Goal: Task Accomplishment & Management: Use online tool/utility

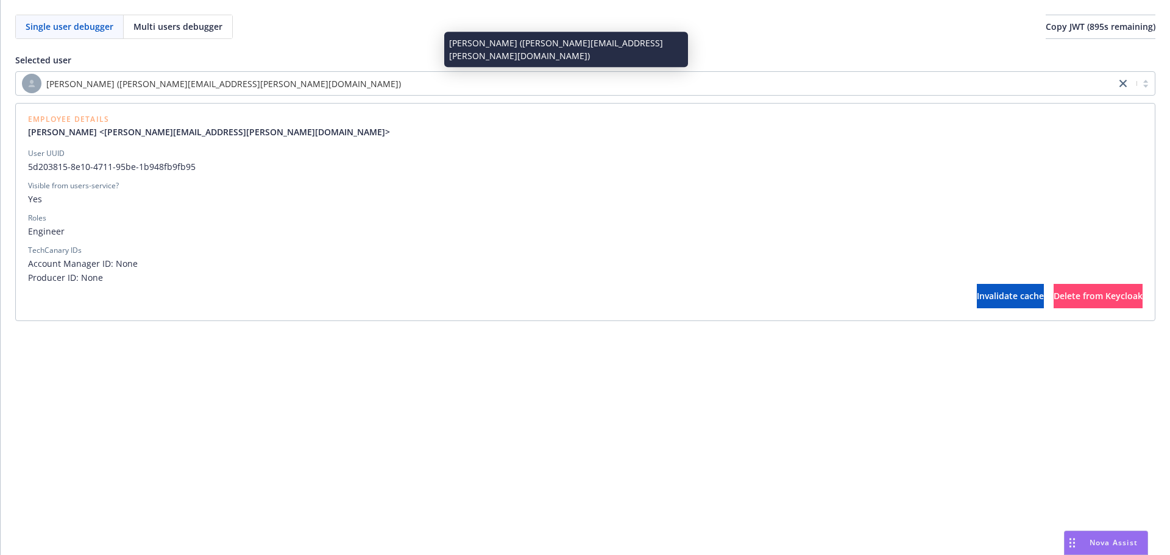
click at [590, 88] on div "[PERSON_NAME] ([PERSON_NAME][EMAIL_ADDRESS][PERSON_NAME][DOMAIN_NAME])" at bounding box center [566, 84] width 1088 height 20
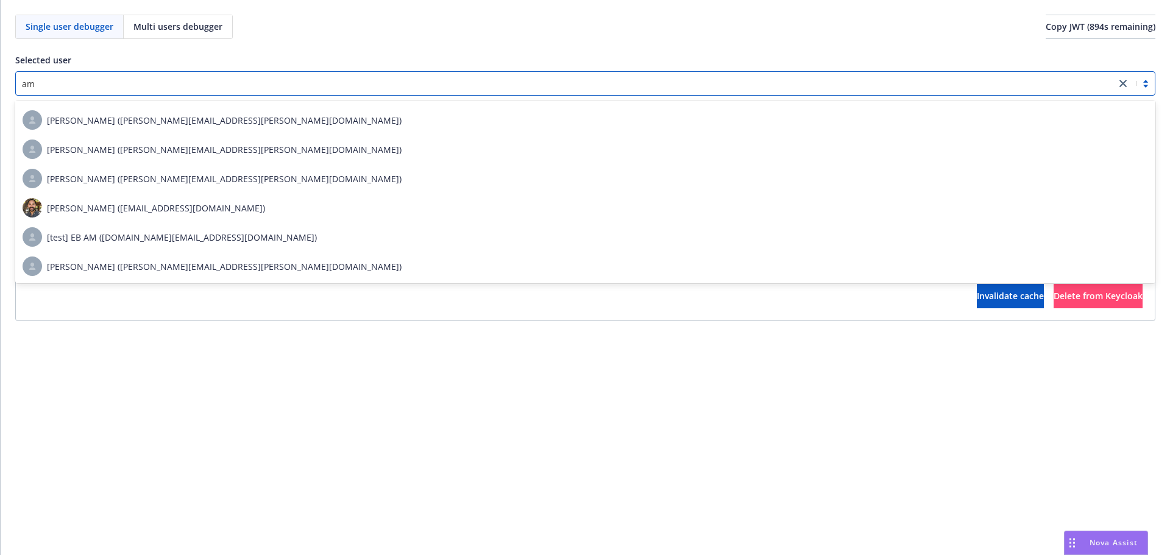
scroll to position [290, 0]
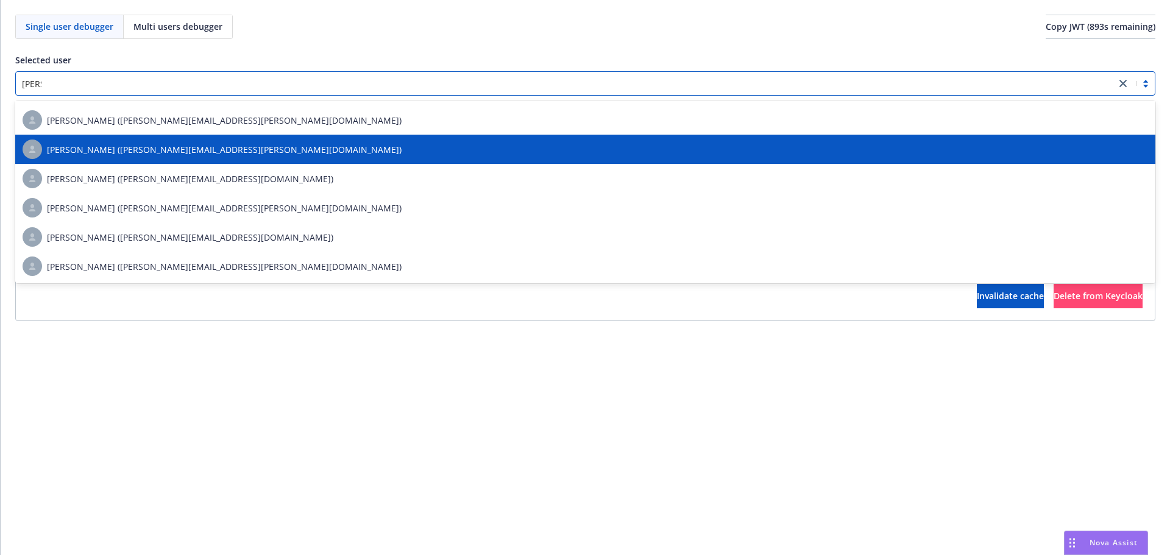
type input "[PERSON_NAME]"
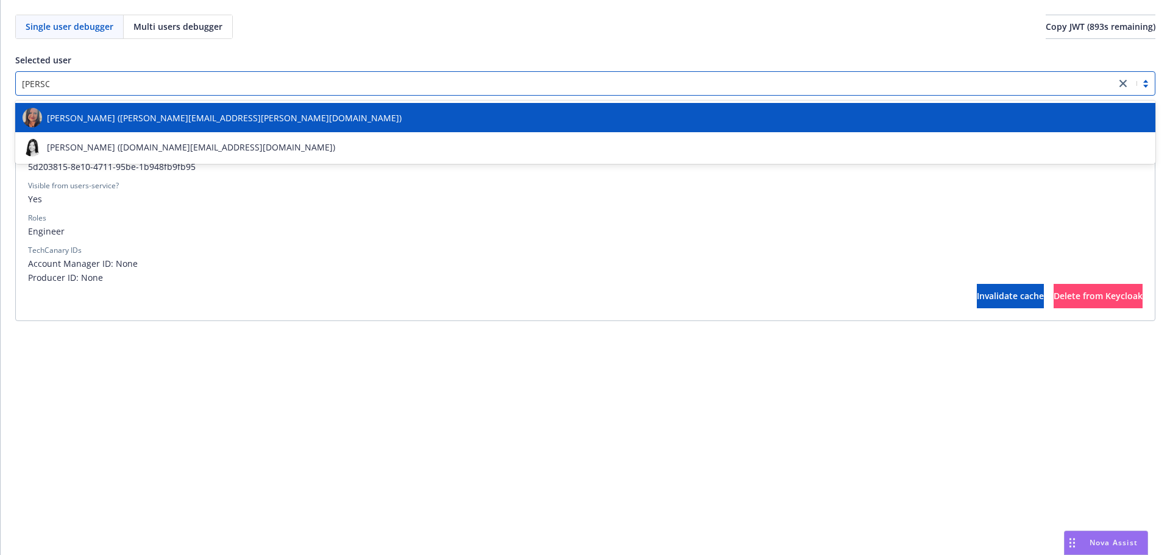
scroll to position [0, 0]
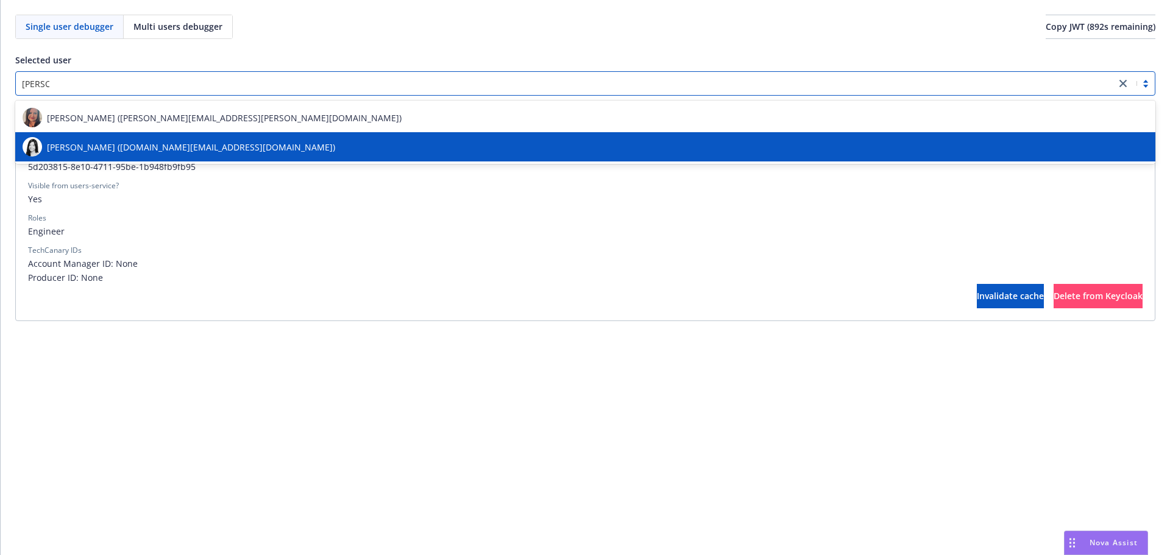
click at [389, 140] on div "[PERSON_NAME] ([DOMAIN_NAME][EMAIL_ADDRESS][DOMAIN_NAME])" at bounding box center [586, 147] width 1126 height 20
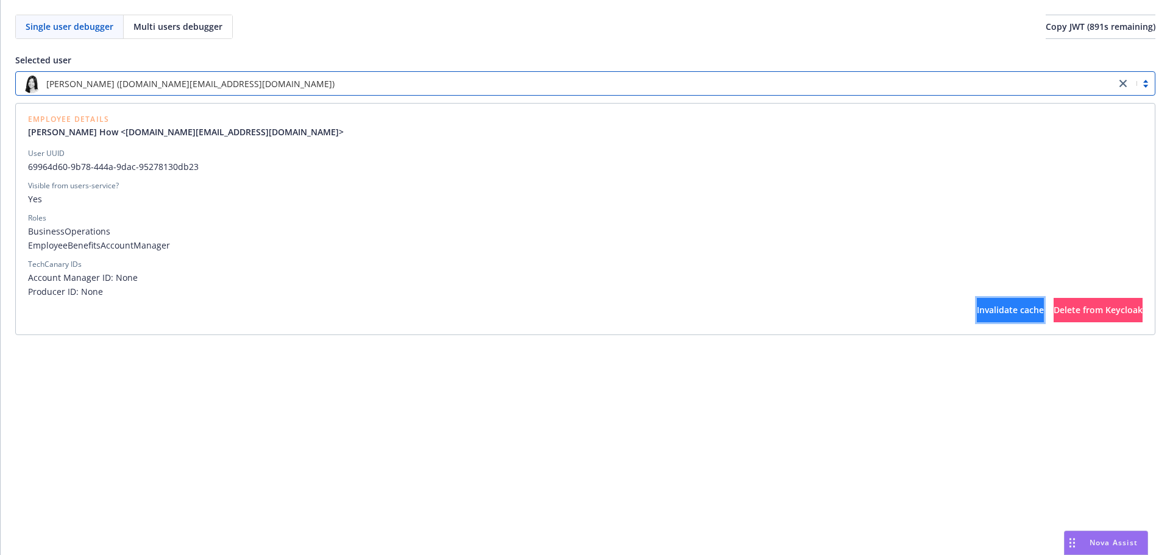
click at [977, 307] on span "Invalidate cache" at bounding box center [1010, 310] width 67 height 12
click at [1054, 311] on span "Delete from Keycloak" at bounding box center [1098, 310] width 89 height 12
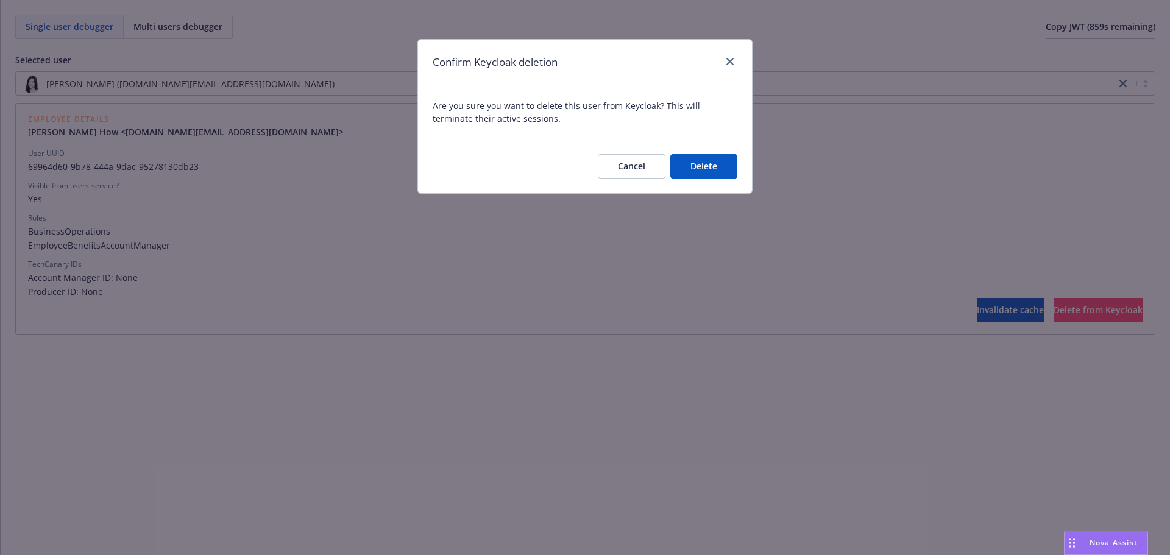
click at [621, 167] on button "Cancel" at bounding box center [632, 166] width 68 height 24
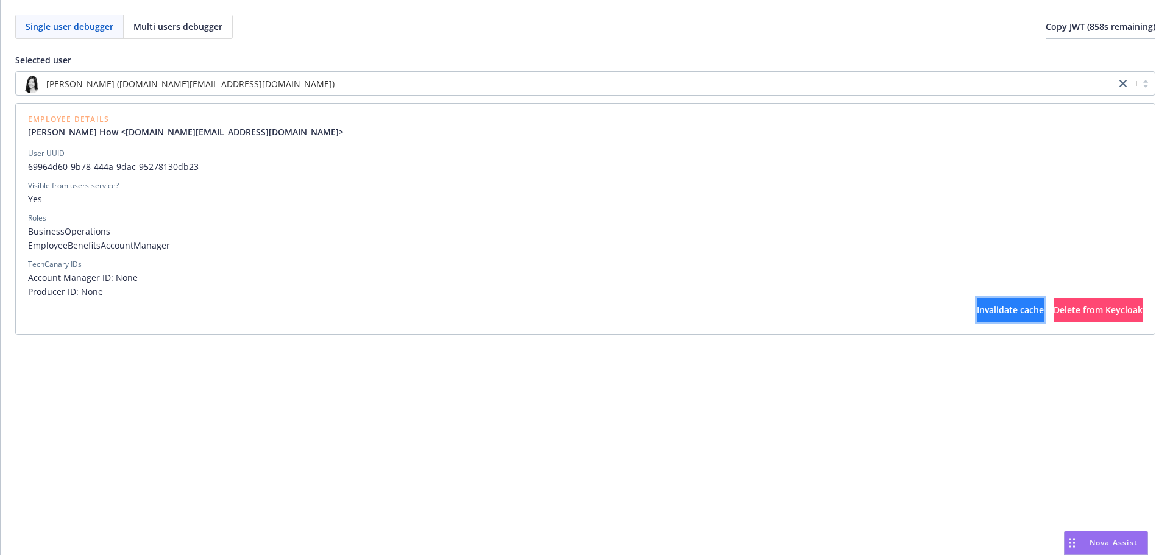
click at [977, 307] on button "Invalidate cache" at bounding box center [1010, 310] width 67 height 24
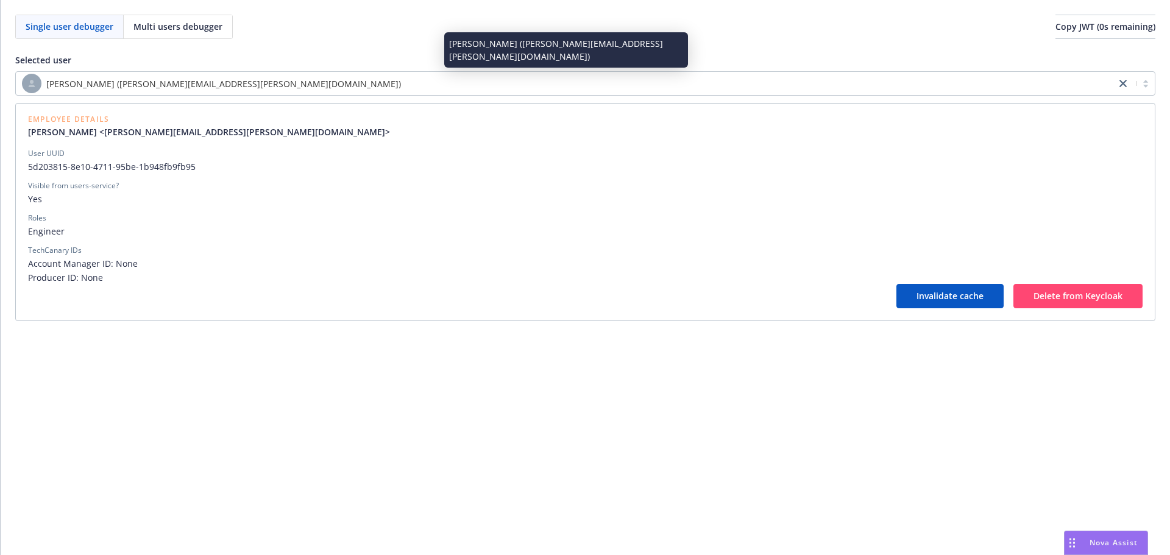
click at [214, 84] on span "[PERSON_NAME] ([PERSON_NAME][EMAIL_ADDRESS][PERSON_NAME][DOMAIN_NAME])" at bounding box center [223, 83] width 355 height 13
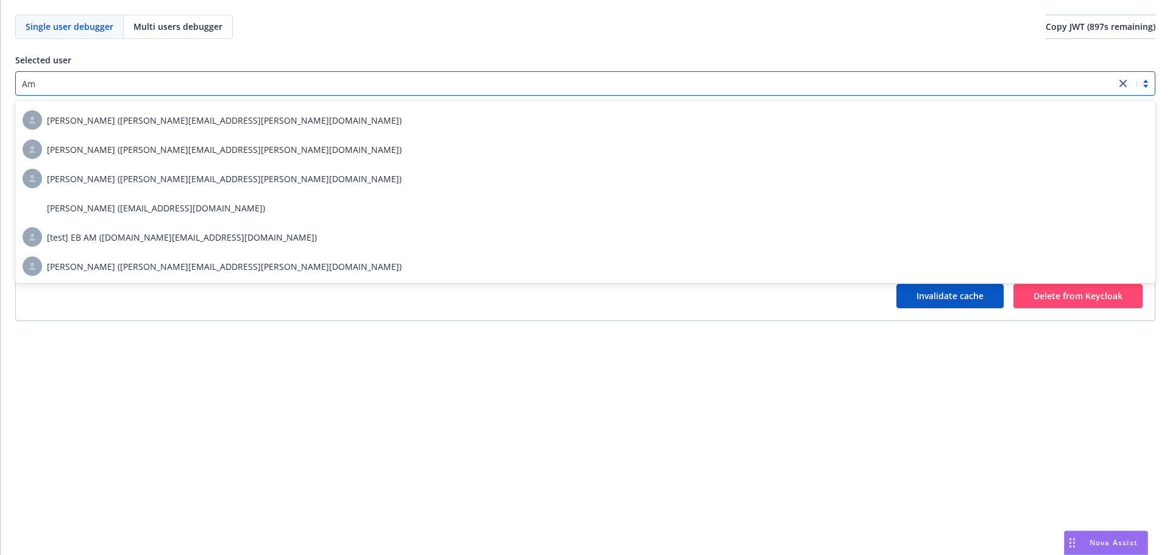
scroll to position [290, 0]
type input "[PERSON_NAME]"
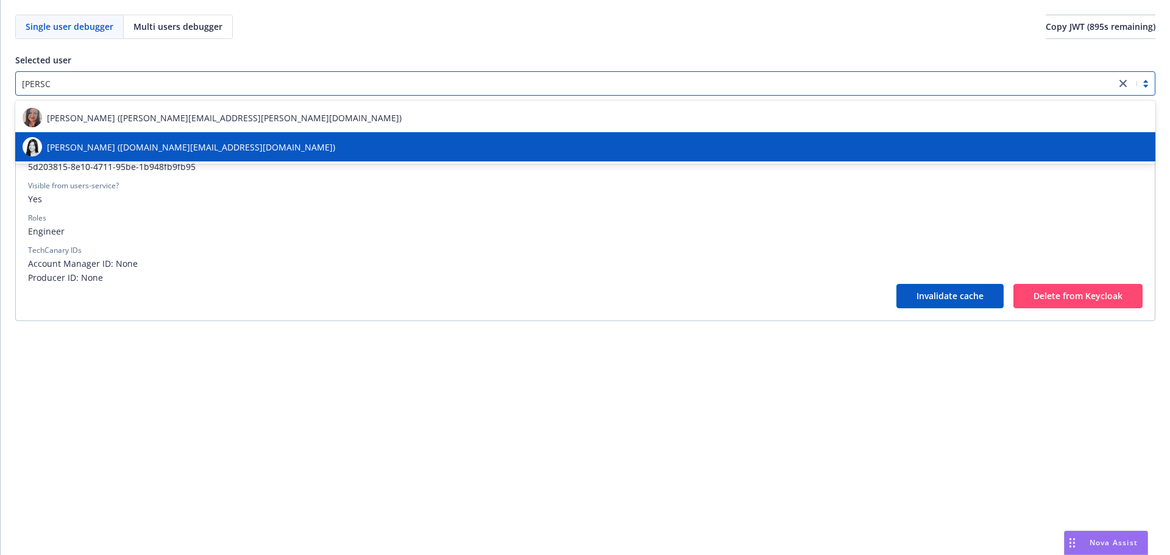
click at [143, 136] on div "[PERSON_NAME] ([DOMAIN_NAME][EMAIL_ADDRESS][DOMAIN_NAME])" at bounding box center [585, 146] width 1140 height 29
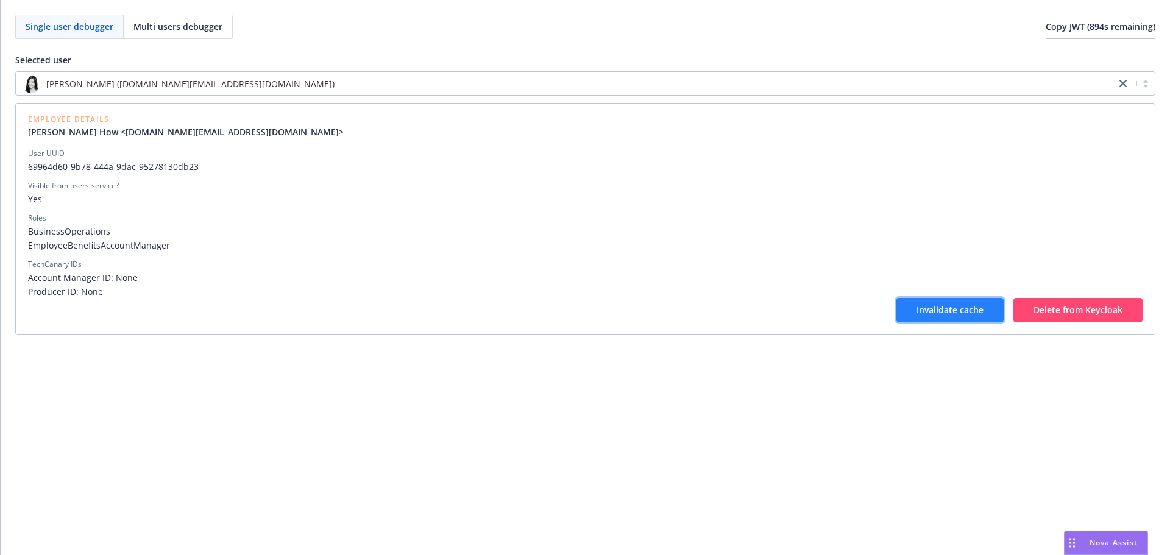
click at [934, 310] on span "Invalidate cache" at bounding box center [950, 310] width 67 height 12
click at [935, 308] on span "Invalidate cache" at bounding box center [950, 310] width 67 height 12
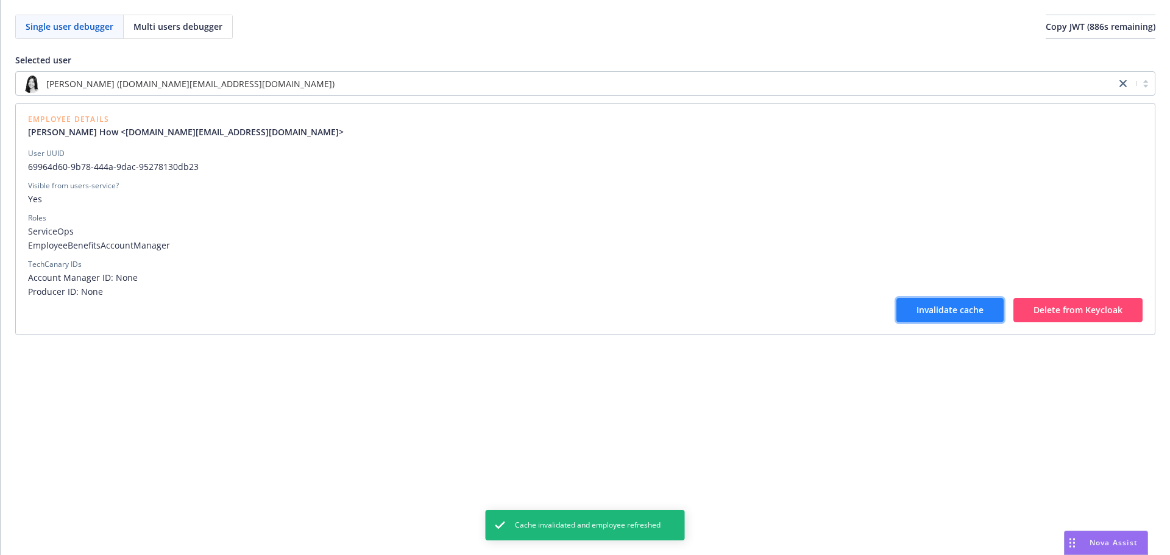
click at [935, 308] on span "Invalidate cache" at bounding box center [950, 310] width 67 height 12
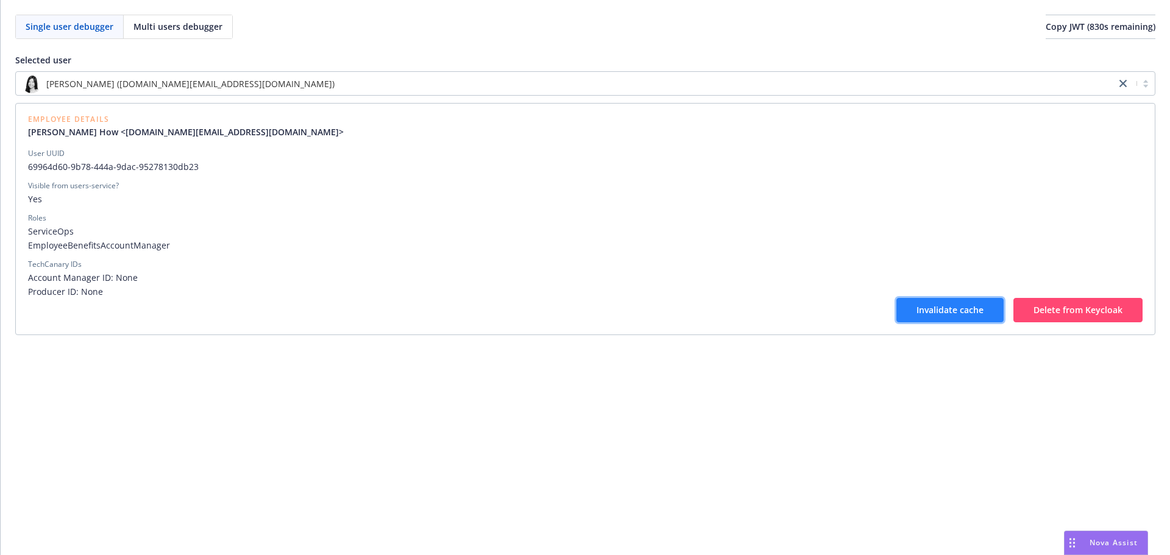
click at [945, 311] on span "Invalidate cache" at bounding box center [950, 310] width 67 height 12
drag, startPoint x: 919, startPoint y: 307, endPoint x: 913, endPoint y: 299, distance: 10.9
click at [920, 307] on span "Invalidate cache" at bounding box center [950, 310] width 67 height 12
click at [957, 319] on button "Invalidate cache" at bounding box center [950, 310] width 107 height 24
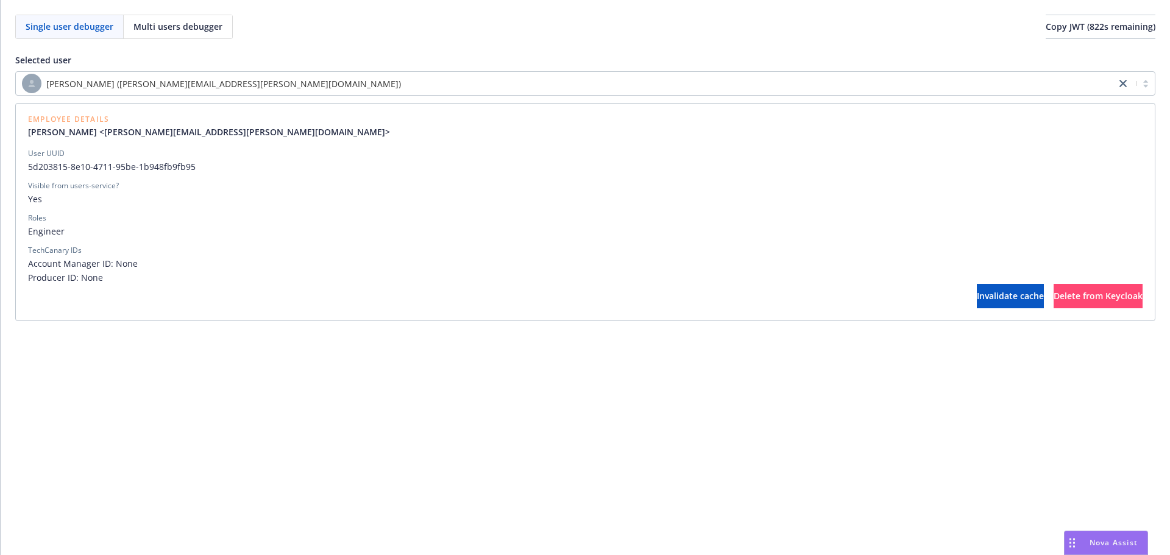
click at [512, 78] on div "[PERSON_NAME] ([PERSON_NAME][EMAIL_ADDRESS][PERSON_NAME][DOMAIN_NAME])" at bounding box center [566, 84] width 1088 height 20
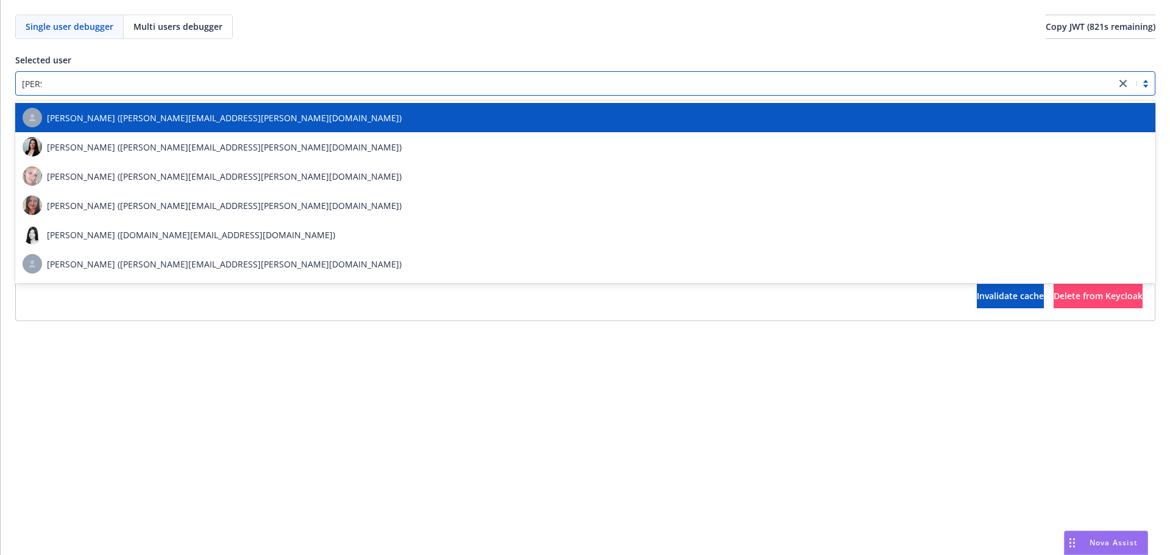
type input "[PERSON_NAME]"
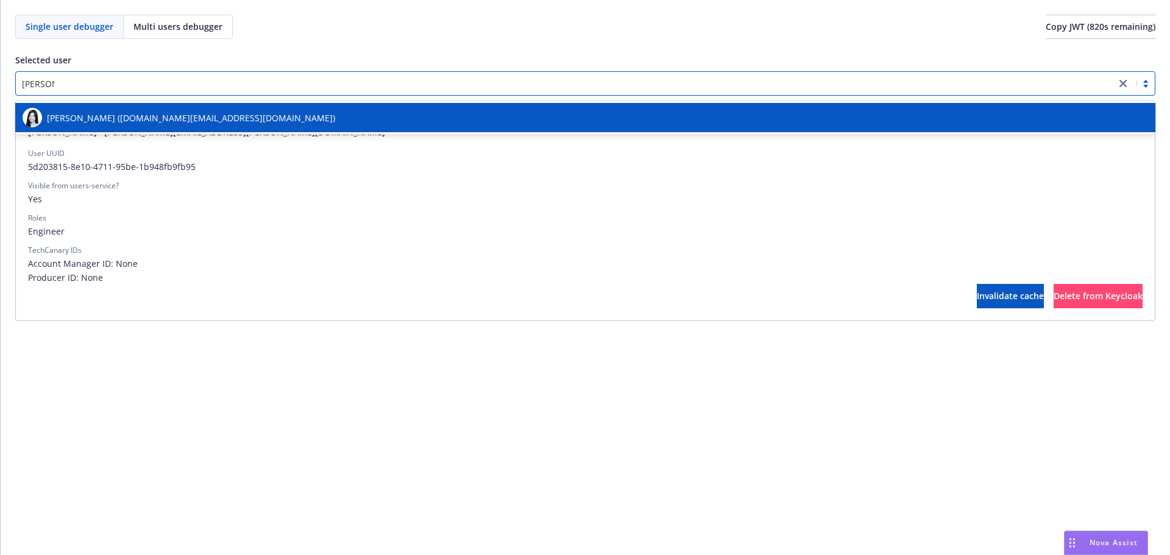
click at [458, 114] on div "[PERSON_NAME] ([DOMAIN_NAME][EMAIL_ADDRESS][DOMAIN_NAME])" at bounding box center [586, 118] width 1126 height 20
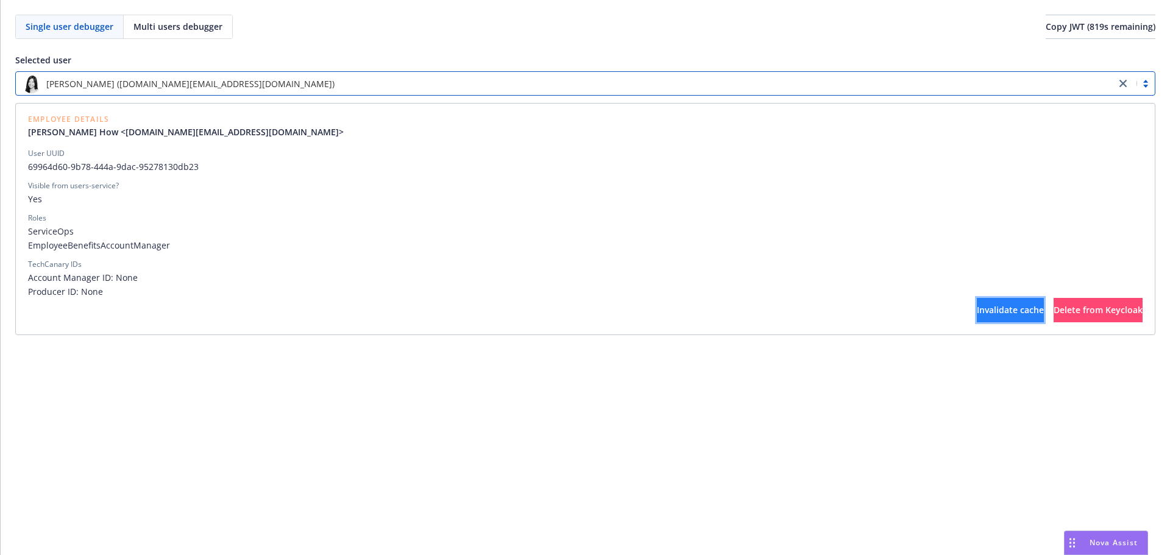
click at [977, 300] on button "Invalidate cache" at bounding box center [1010, 310] width 67 height 24
click at [977, 310] on span "Invalidate cache" at bounding box center [1010, 310] width 67 height 12
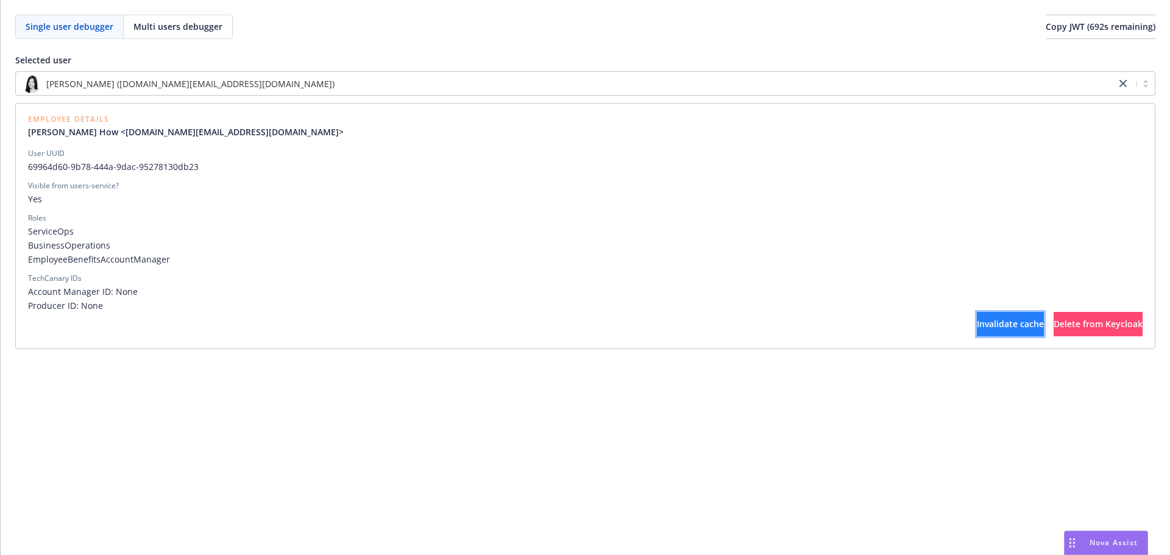
click at [977, 330] on button "Invalidate cache" at bounding box center [1010, 324] width 67 height 24
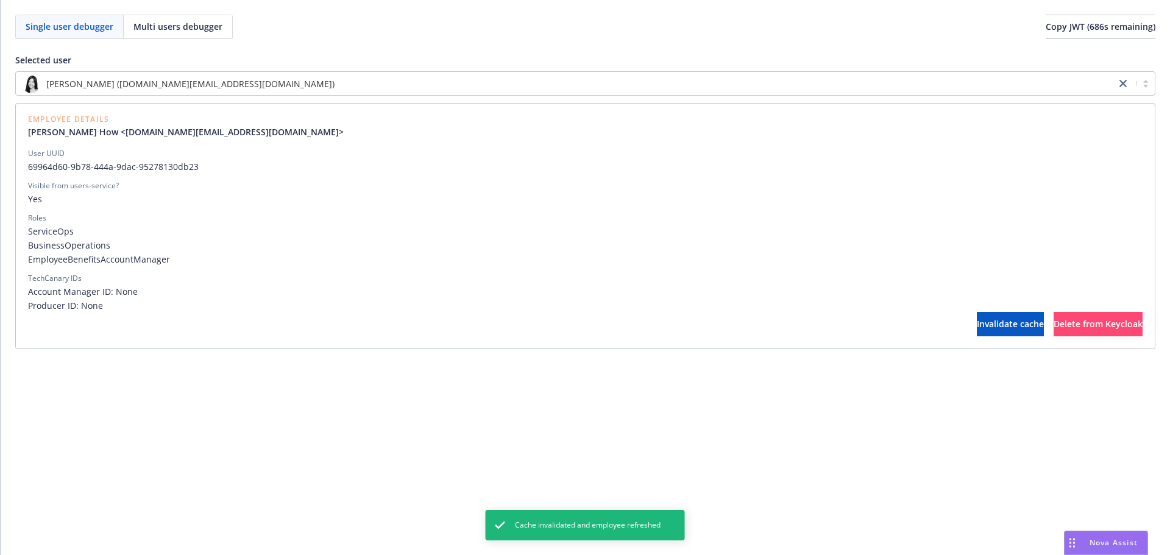
click at [919, 306] on span "Producer ID: None" at bounding box center [585, 305] width 1115 height 13
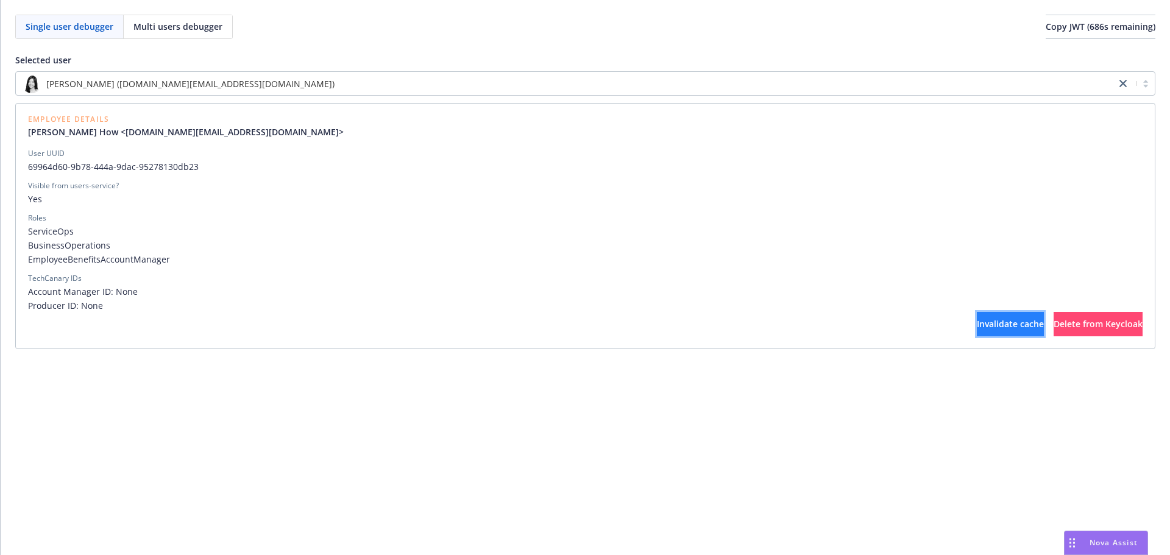
click at [977, 313] on button "Invalidate cache" at bounding box center [1010, 324] width 67 height 24
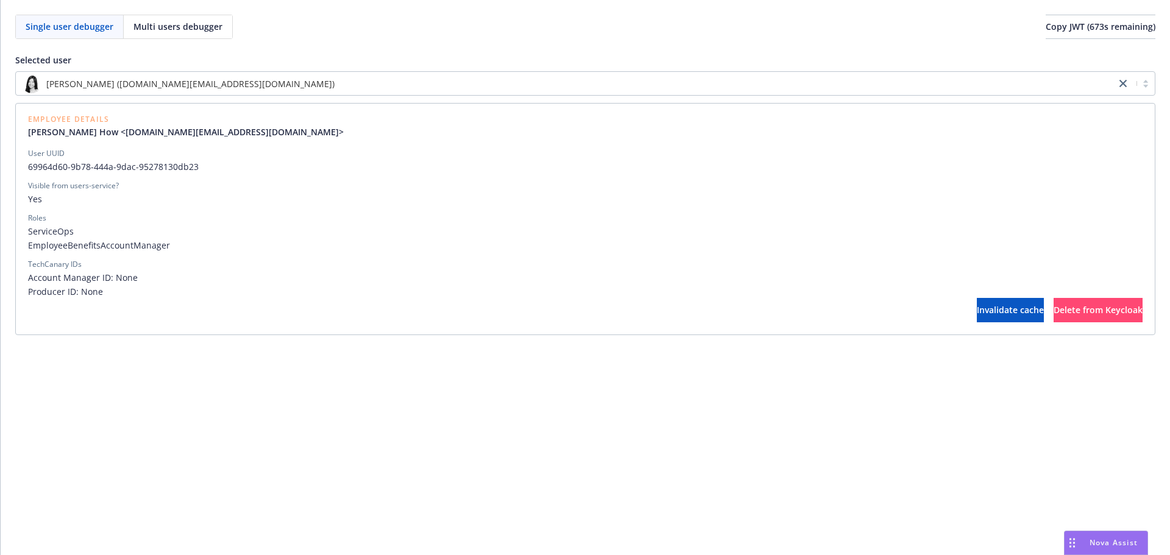
click at [902, 296] on span "Producer ID: None" at bounding box center [585, 291] width 1115 height 13
click at [977, 310] on button "Invalidate cache" at bounding box center [1010, 310] width 67 height 24
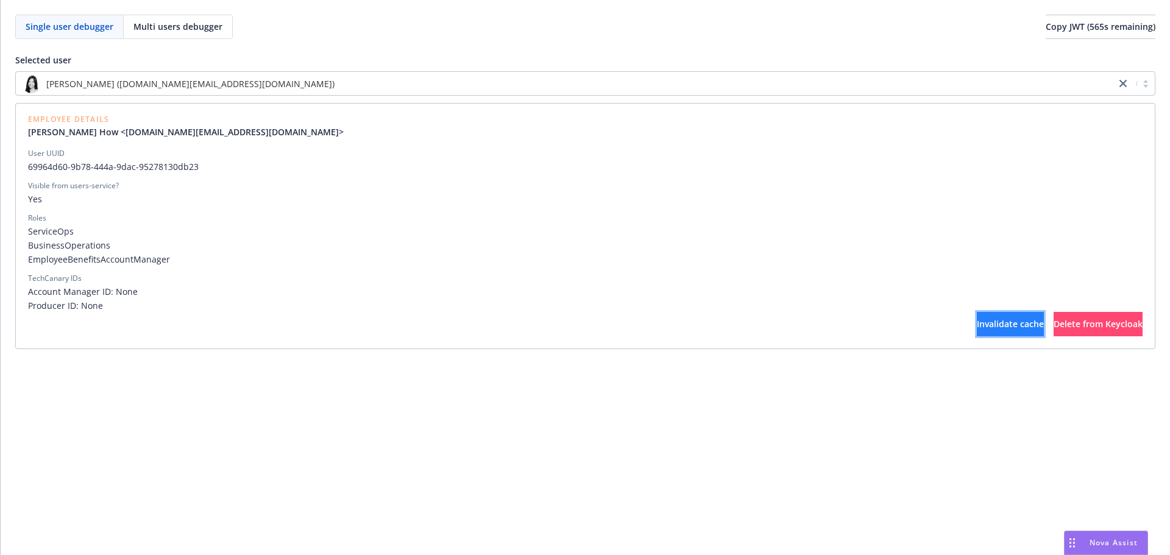
click at [977, 335] on button "Invalidate cache" at bounding box center [1010, 324] width 67 height 24
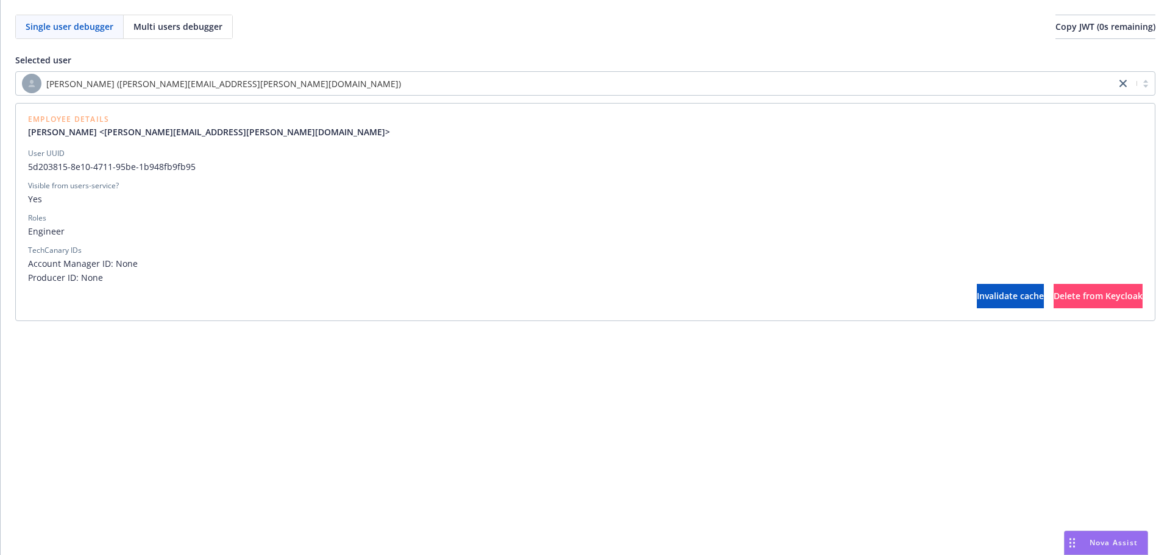
click at [495, 76] on div "[PERSON_NAME] ([PERSON_NAME][EMAIL_ADDRESS][PERSON_NAME][DOMAIN_NAME])" at bounding box center [566, 84] width 1088 height 20
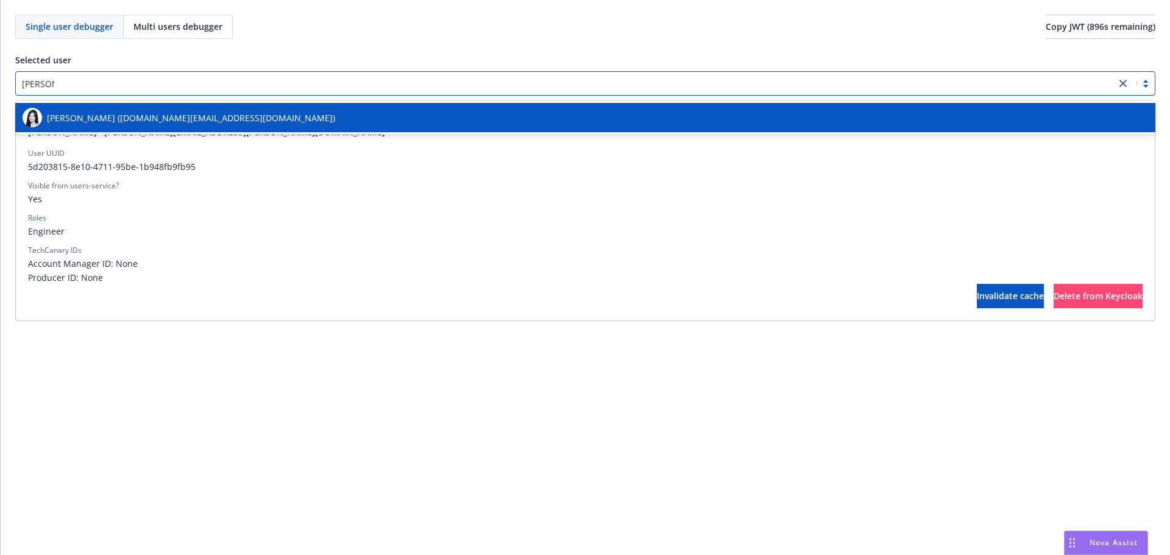
type input "[PERSON_NAME]"
drag, startPoint x: 497, startPoint y: 140, endPoint x: 503, endPoint y: 126, distance: 15.5
click at [497, 140] on div at bounding box center [585, 143] width 1115 height 10
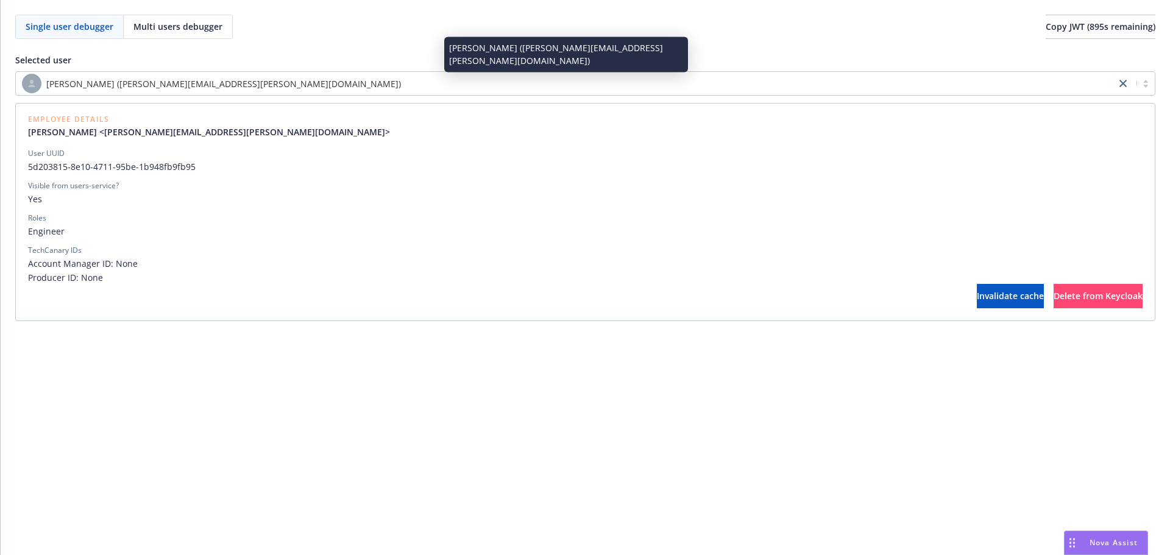
click at [513, 77] on div "[PERSON_NAME] ([PERSON_NAME][EMAIL_ADDRESS][PERSON_NAME][DOMAIN_NAME])" at bounding box center [566, 84] width 1088 height 20
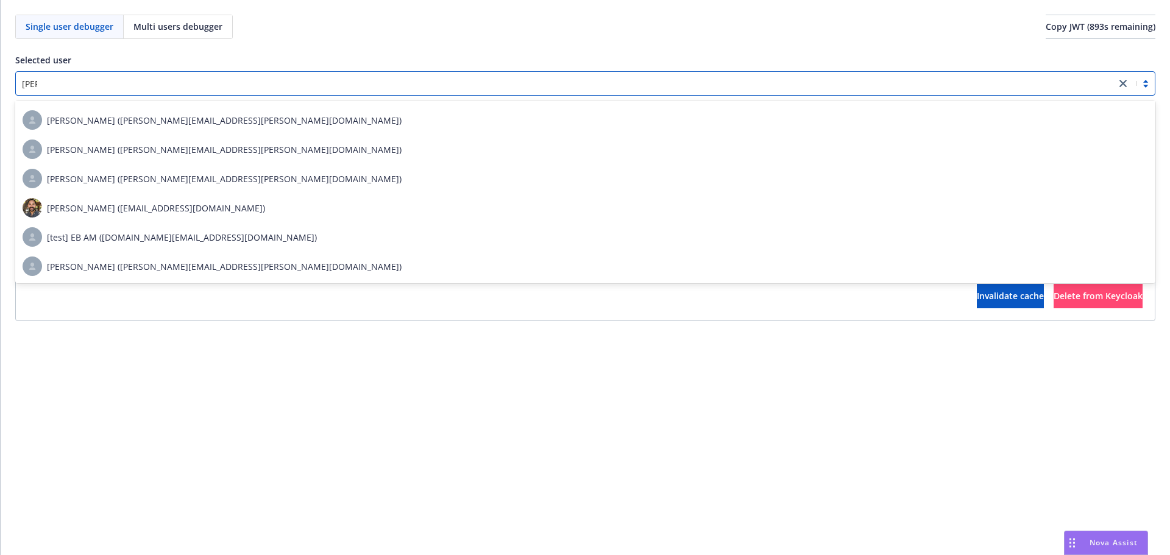
scroll to position [290, 0]
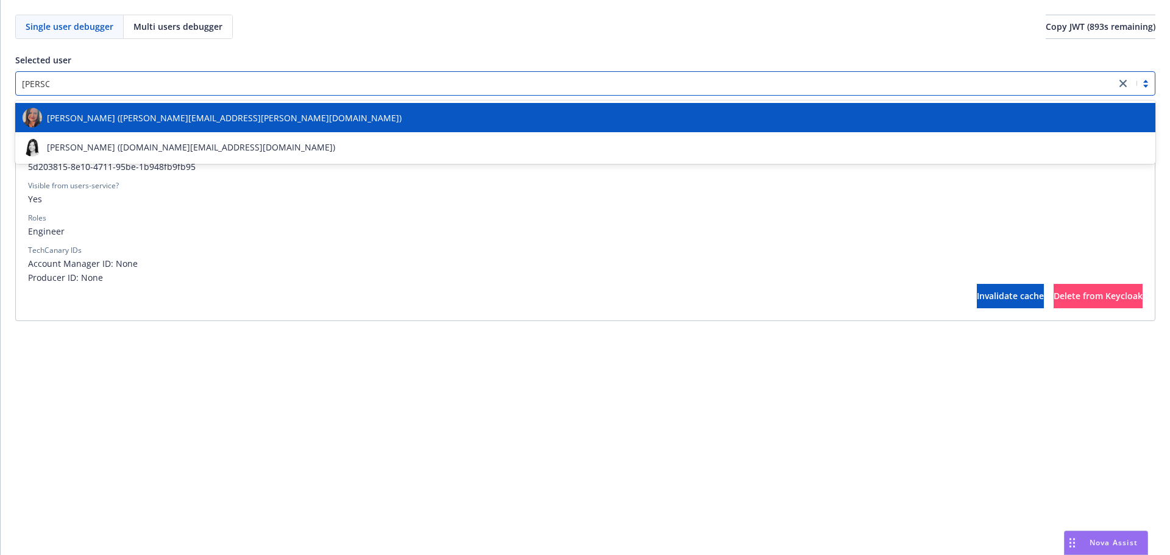
type input "amy ho"
click at [502, 123] on div "[PERSON_NAME] ([DOMAIN_NAME][EMAIL_ADDRESS][DOMAIN_NAME])" at bounding box center [586, 118] width 1126 height 20
